Goal: Navigation & Orientation: Find specific page/section

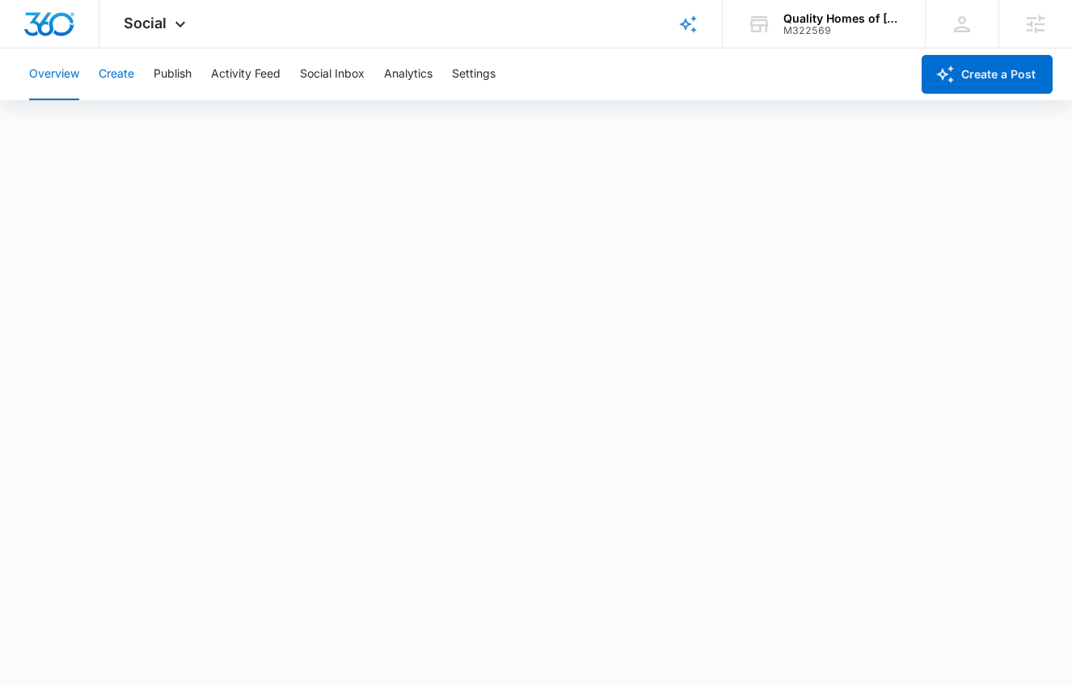
click at [130, 76] on button "Create" at bounding box center [117, 74] width 36 height 52
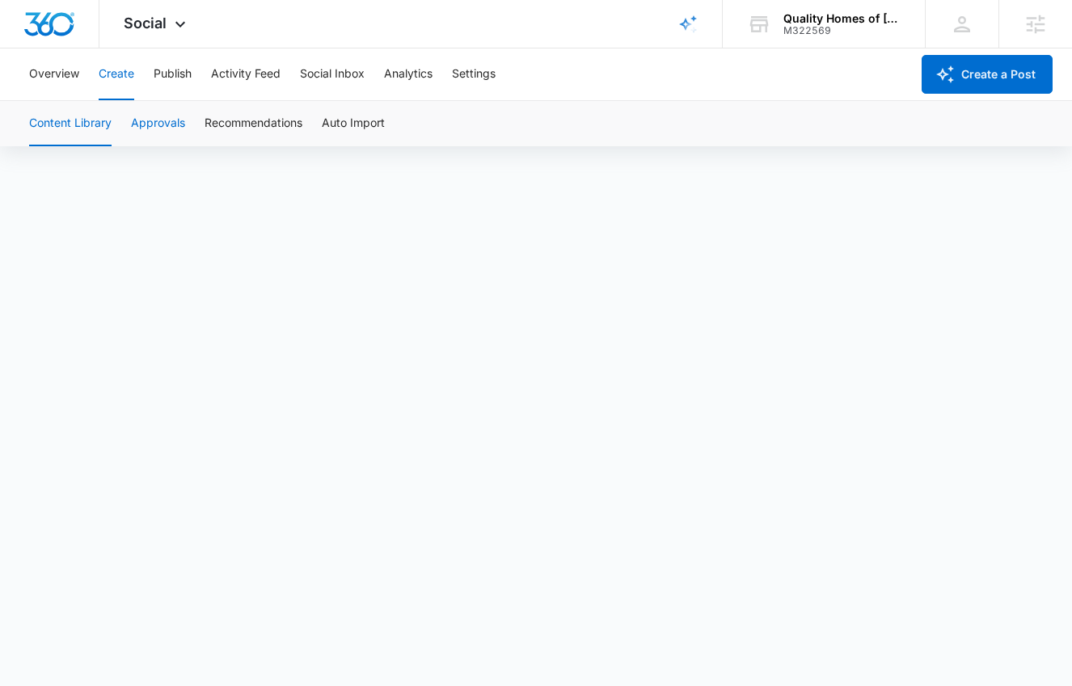
scroll to position [11, 0]
click at [156, 27] on span "Social" at bounding box center [145, 23] width 43 height 17
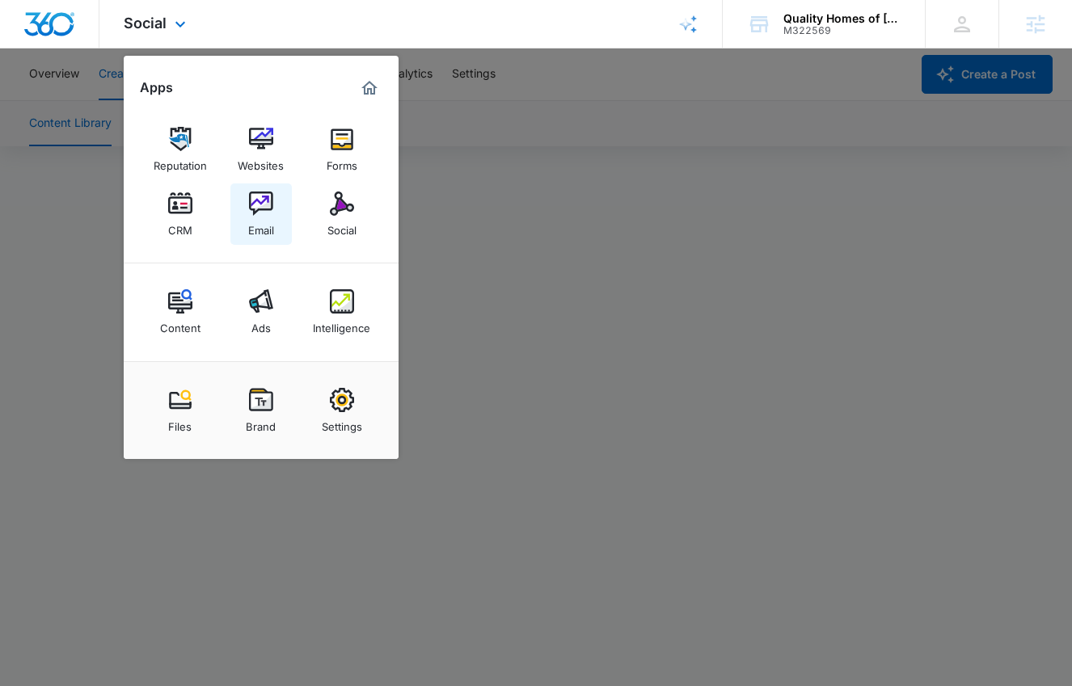
click at [259, 208] on img at bounding box center [261, 204] width 24 height 24
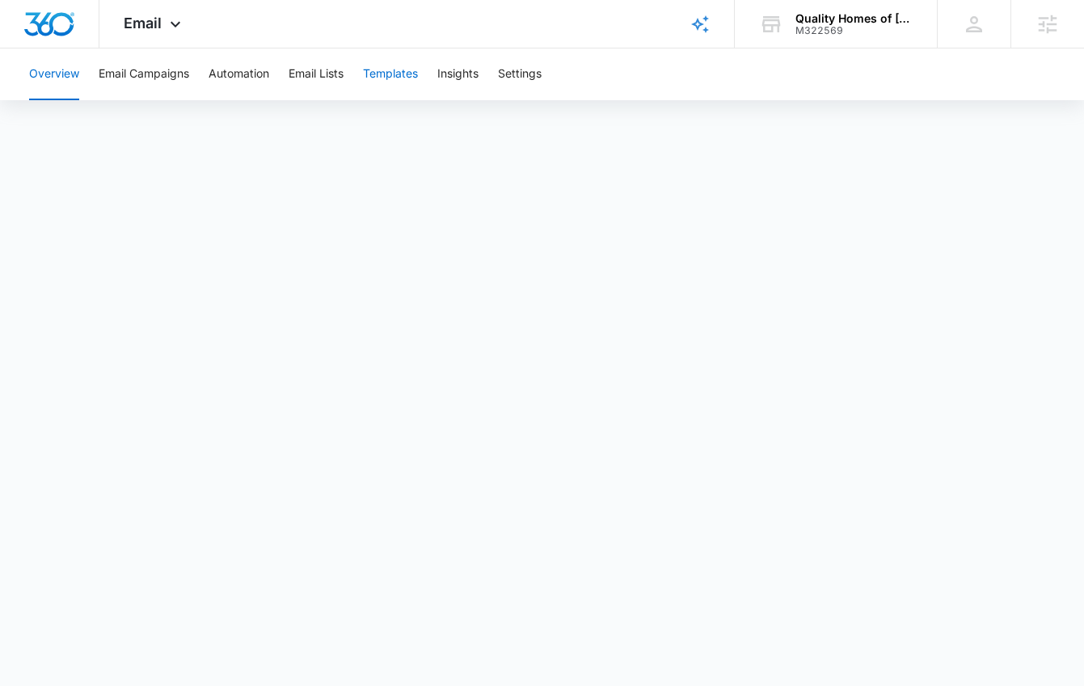
click at [377, 80] on button "Templates" at bounding box center [390, 74] width 55 height 52
click at [164, 33] on div "Email Apps Reputation Websites Forms CRM Email Social Content Ads Intelligence …" at bounding box center [154, 24] width 110 height 48
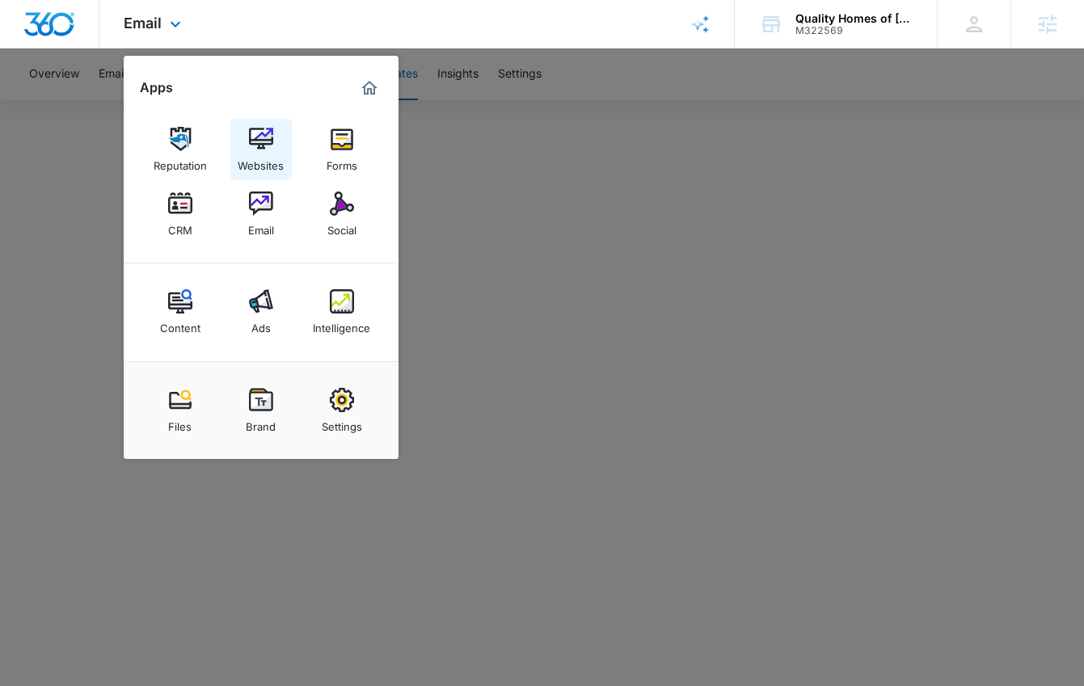
click at [276, 157] on div "Websites" at bounding box center [261, 161] width 46 height 21
